Goal: Transaction & Acquisition: Subscribe to service/newsletter

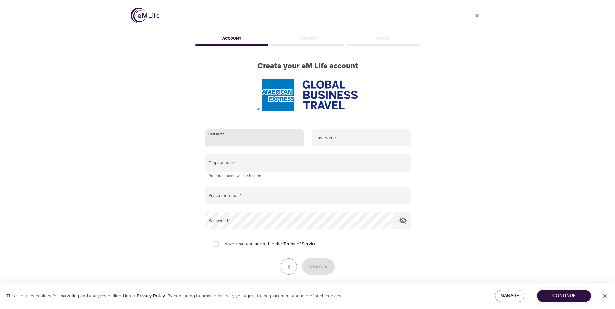
click at [250, 139] on input "text" at bounding box center [254, 138] width 99 height 18
type input "JARTAJ"
type input "[PERSON_NAME]"
type input "[EMAIL_ADDRESS][DOMAIN_NAME]"
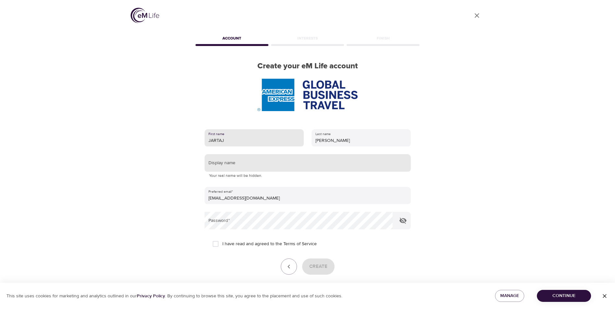
click at [247, 168] on input "text" at bounding box center [308, 163] width 206 height 18
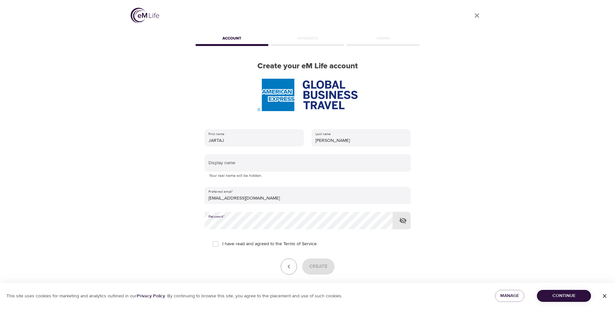
click at [215, 242] on input "I have read and agreed to the Terms of Service" at bounding box center [216, 244] width 14 height 14
checkbox input "true"
click at [315, 268] on span "Create" at bounding box center [318, 267] width 18 height 8
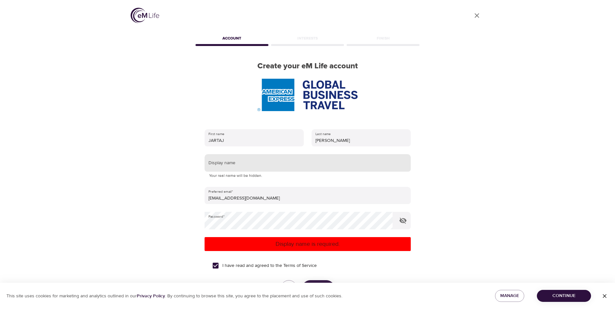
click at [298, 159] on input "text" at bounding box center [308, 163] width 206 height 18
type input "jartaj"
click at [333, 243] on p "Display name is required." at bounding box center [307, 244] width 201 height 9
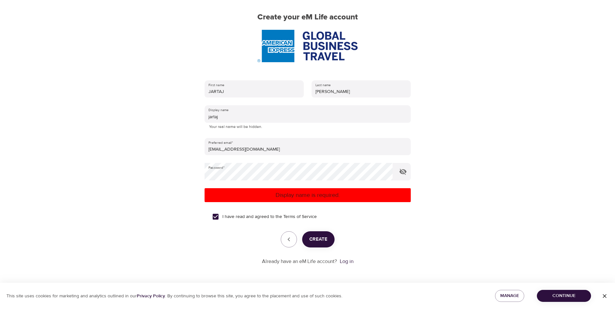
click at [321, 244] on span "Create" at bounding box center [318, 239] width 18 height 8
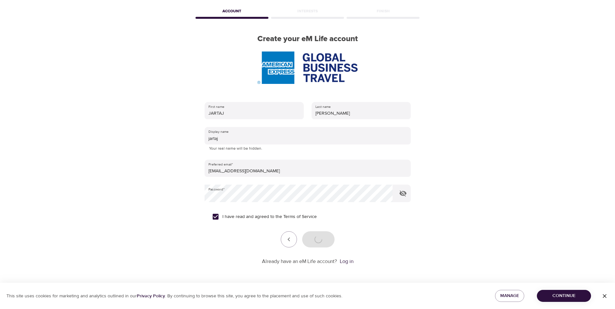
scroll to position [27, 0]
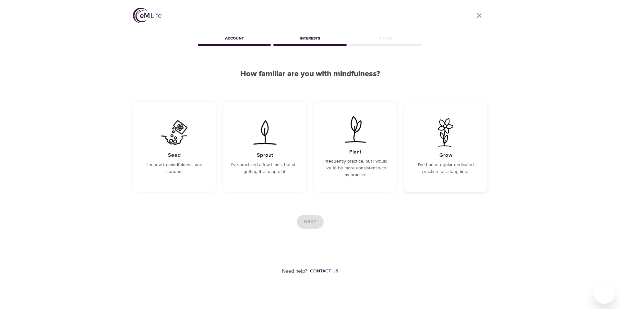
click at [457, 152] on div "Grow I've had a regular dedicated practice for a long time." at bounding box center [445, 147] width 83 height 90
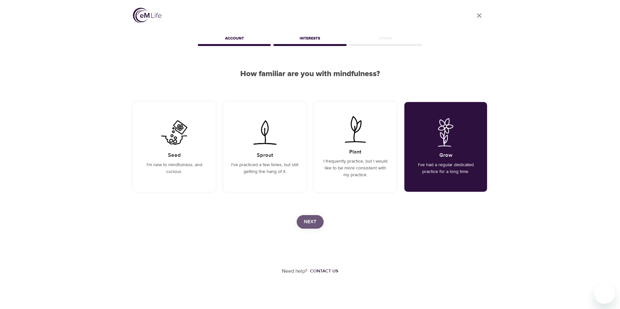
click at [315, 222] on span "Next" at bounding box center [310, 222] width 13 height 8
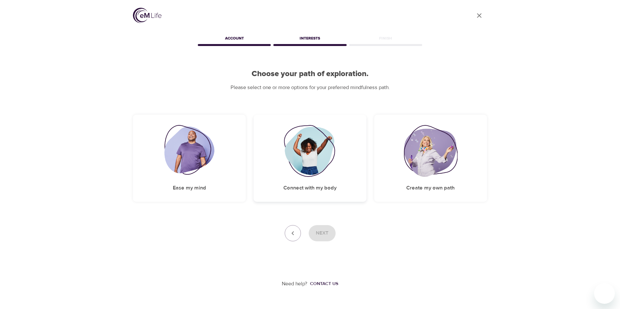
click at [312, 164] on img at bounding box center [310, 151] width 53 height 52
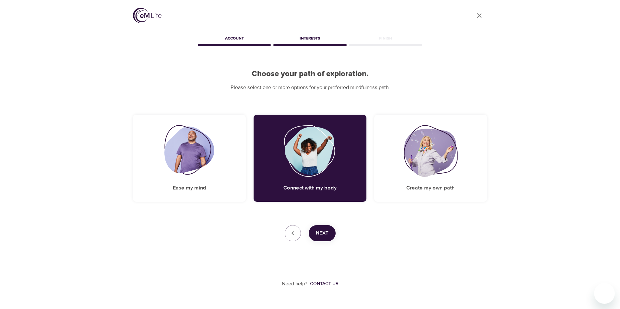
click at [324, 225] on button "Next" at bounding box center [322, 233] width 27 height 16
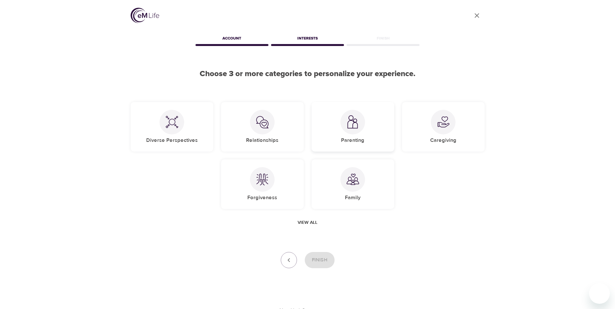
click at [357, 138] on h5 "Parenting" at bounding box center [352, 140] width 23 height 7
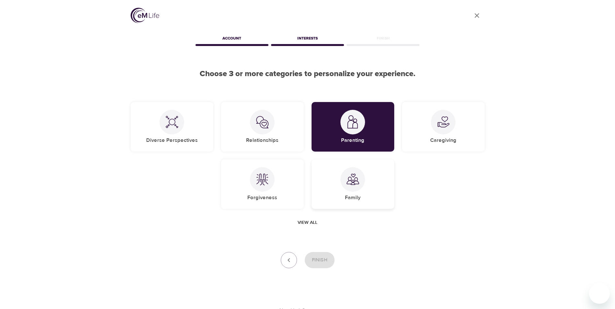
click at [344, 192] on div "Family" at bounding box center [353, 185] width 83 height 50
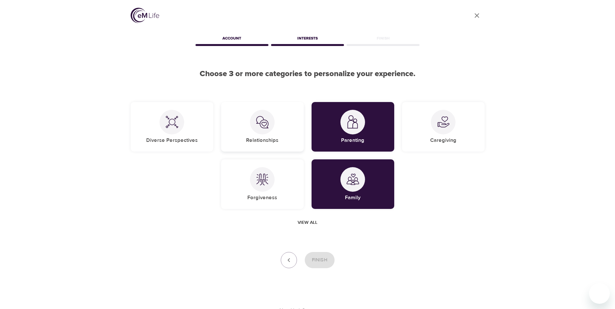
click at [265, 121] on img at bounding box center [262, 122] width 13 height 13
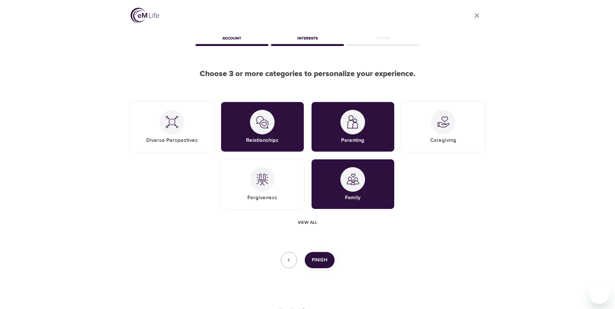
click at [324, 260] on span "Finish" at bounding box center [320, 260] width 16 height 8
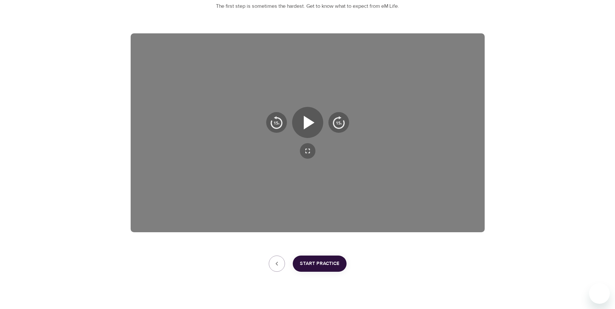
scroll to position [90, 0]
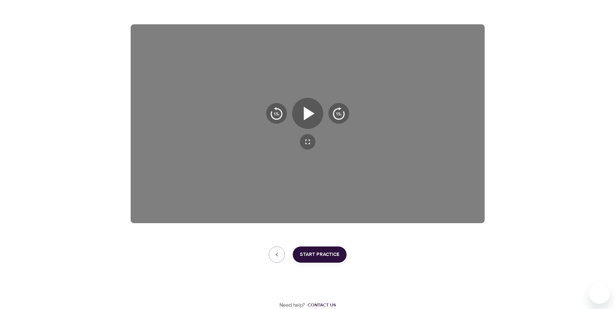
click at [318, 253] on span "Start Practice" at bounding box center [320, 255] width 40 height 8
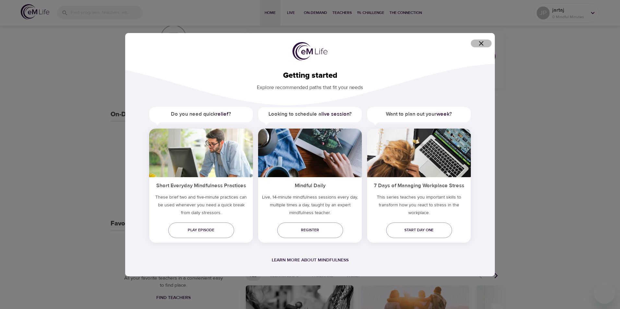
click at [484, 44] on icon "button" at bounding box center [481, 44] width 8 height 8
